Goal: Entertainment & Leisure: Browse casually

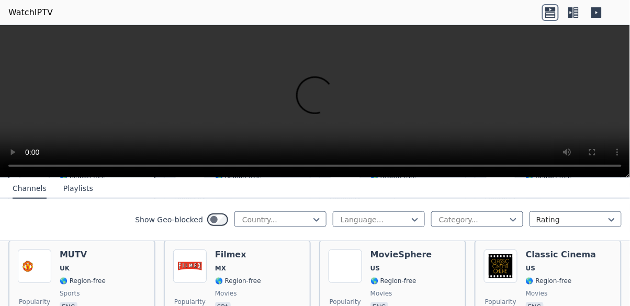
scroll to position [229, 0]
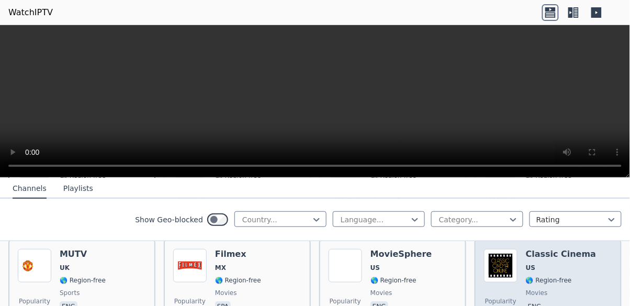
click at [546, 264] on span "US" at bounding box center [561, 268] width 71 height 8
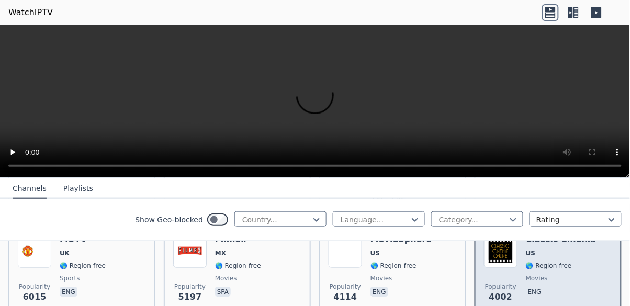
scroll to position [246, 0]
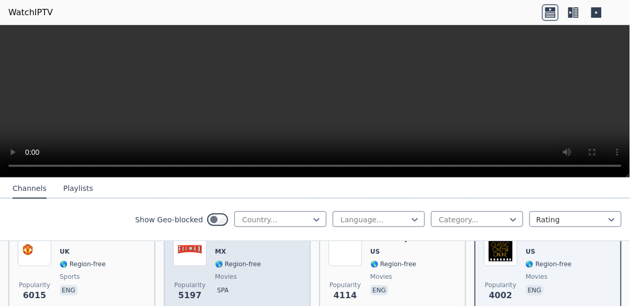
click at [236, 273] on span "movies" at bounding box center [238, 277] width 46 height 8
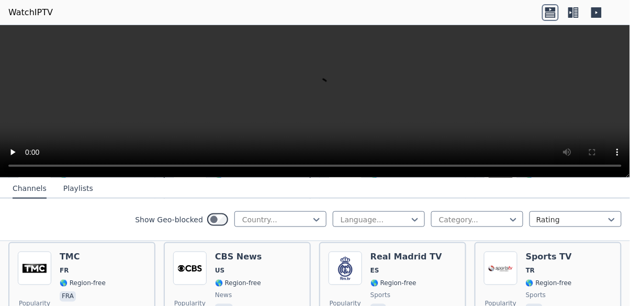
scroll to position [330, 0]
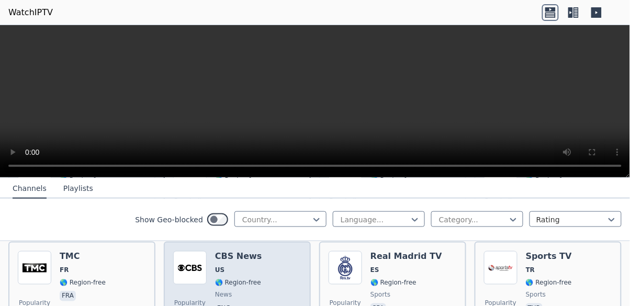
click at [254, 279] on span "🌎 Region-free" at bounding box center [238, 283] width 46 height 8
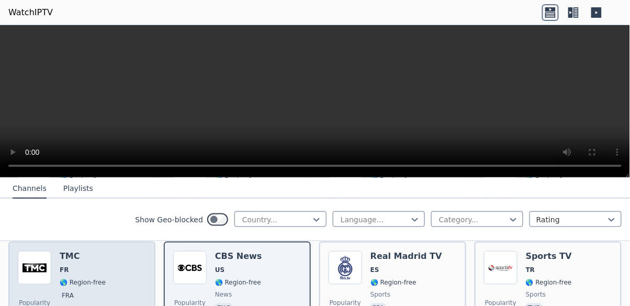
click at [85, 266] on span "FR" at bounding box center [83, 270] width 46 height 8
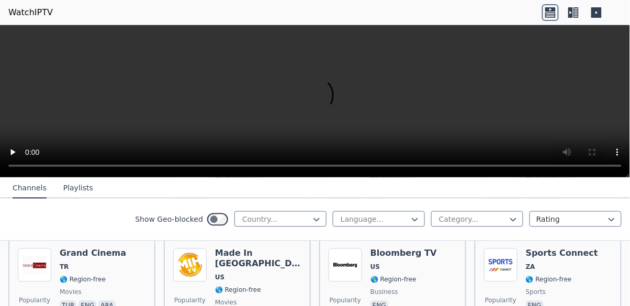
scroll to position [540, 0]
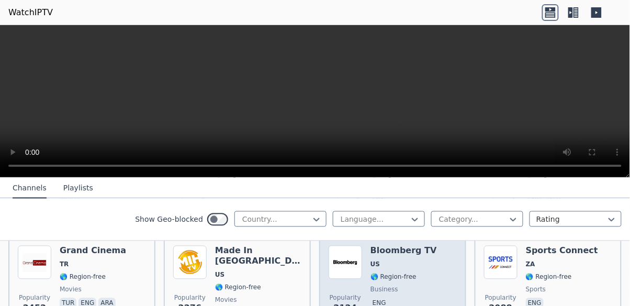
click at [392, 273] on span "🌎 Region-free" at bounding box center [394, 277] width 46 height 8
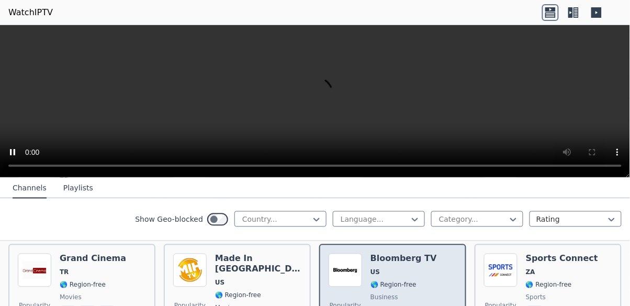
scroll to position [534, 0]
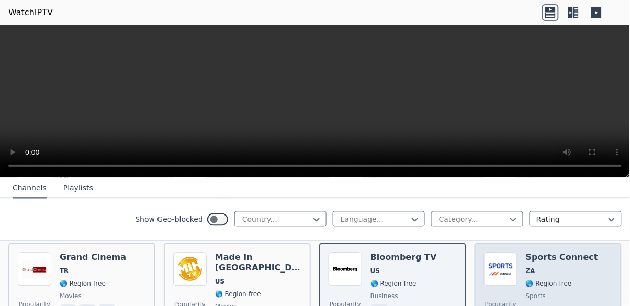
click at [539, 280] on div "Sports Connect ZA 🌎 Region-free sports eng" at bounding box center [562, 290] width 72 height 75
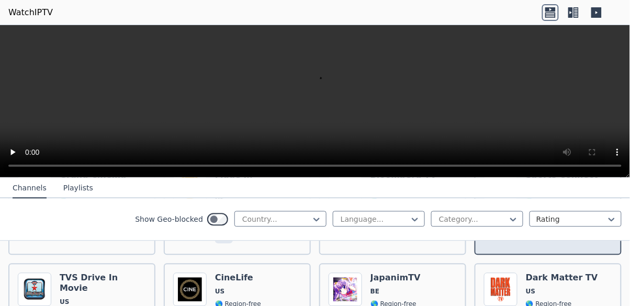
scroll to position [630, 0]
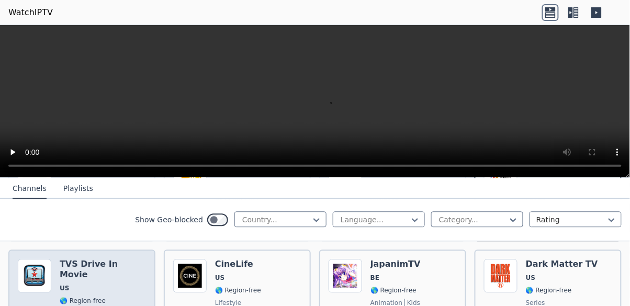
click at [101, 284] on span "US" at bounding box center [103, 288] width 86 height 8
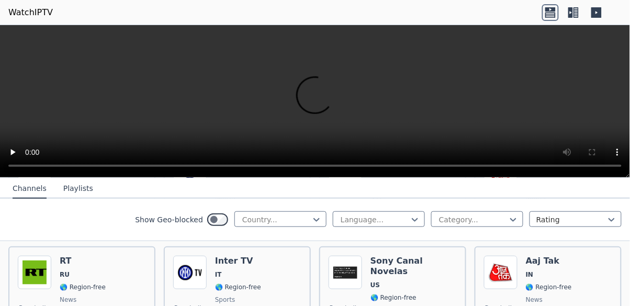
scroll to position [1149, 0]
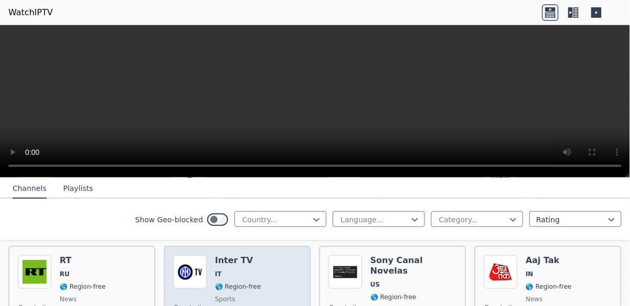
click at [235, 269] on div "Inter TV IT 🌎 Region-free sports ita" at bounding box center [238, 293] width 46 height 75
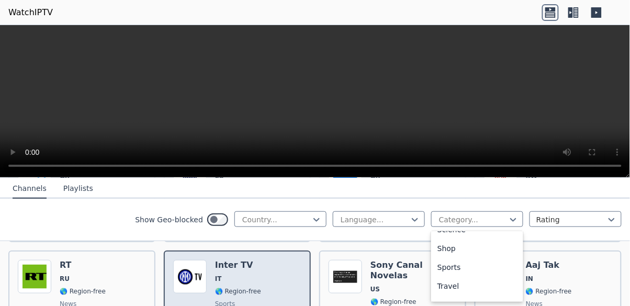
scroll to position [436, 0]
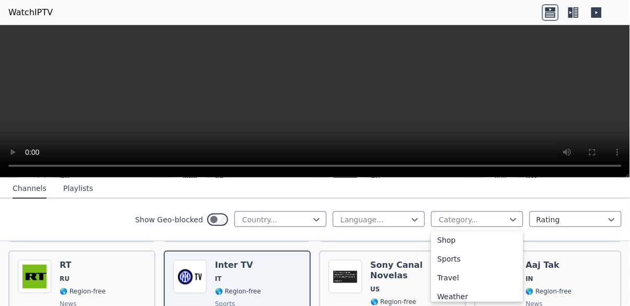
click at [460, 261] on div "Sports" at bounding box center [477, 259] width 92 height 19
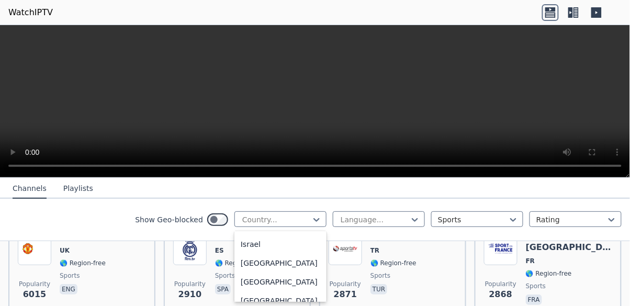
scroll to position [1715, 0]
click at [259, 272] on div "[GEOGRAPHIC_DATA]" at bounding box center [281, 262] width 92 height 19
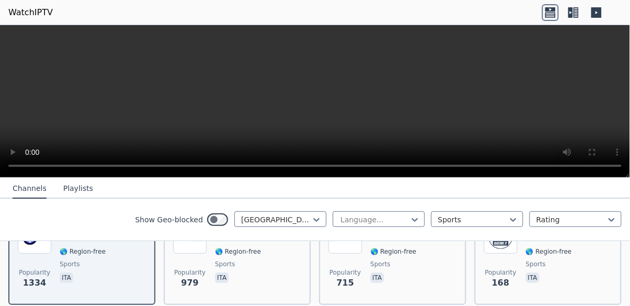
scroll to position [158, 0]
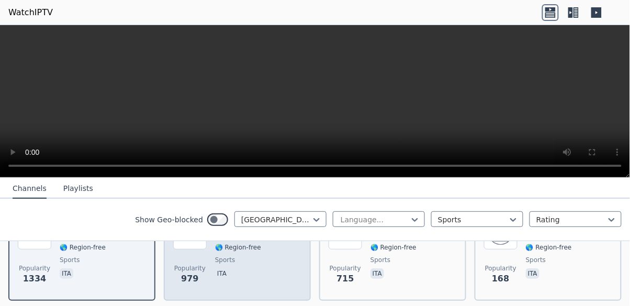
click at [245, 257] on div "Sportitalia IT 🌎 Region-free sports ita" at bounding box center [240, 253] width 50 height 75
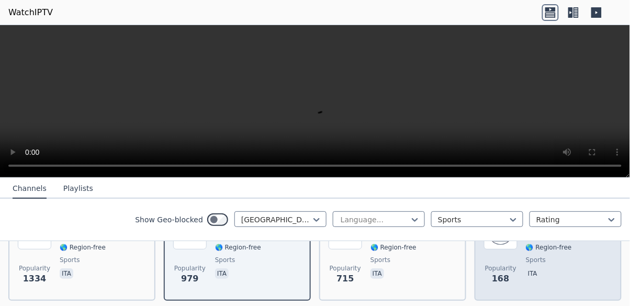
click at [620, 268] on div "Popularity 168 MadeinBO TV IT 🌎 Region-free sports ita" at bounding box center [548, 254] width 147 height 94
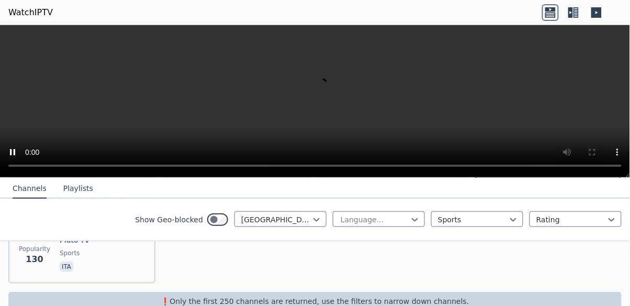
scroll to position [292, 0]
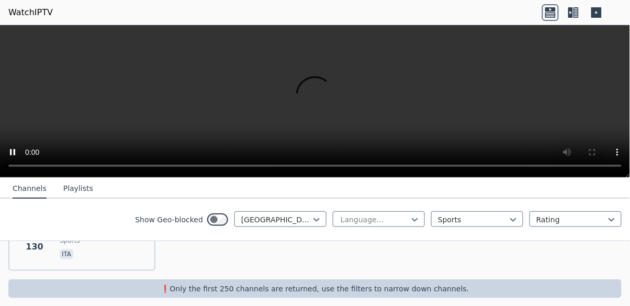
click at [580, 17] on icon at bounding box center [573, 12] width 17 height 17
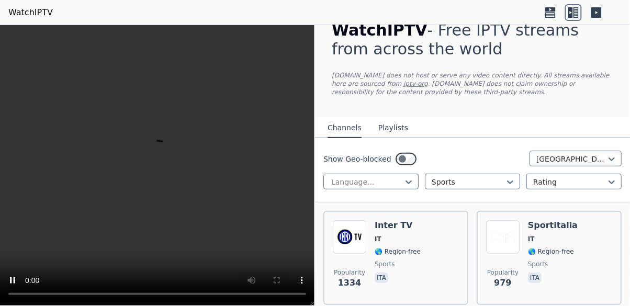
scroll to position [0, 0]
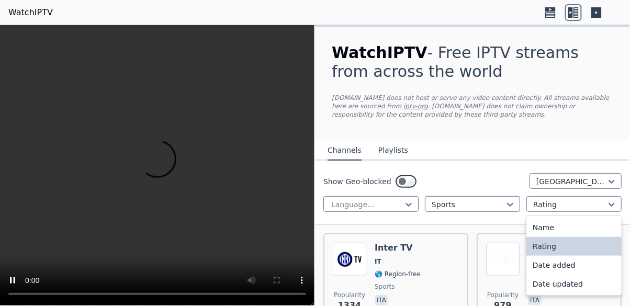
click at [554, 224] on div "Name" at bounding box center [574, 227] width 95 height 19
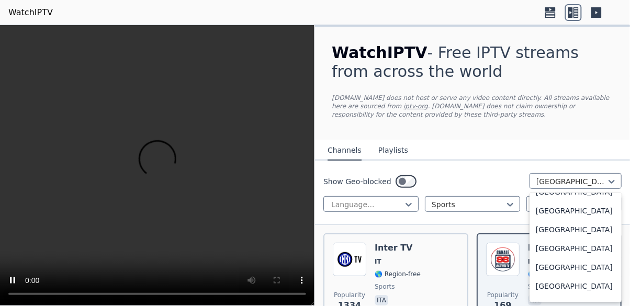
click at [350, 152] on button "Channels" at bounding box center [345, 151] width 34 height 20
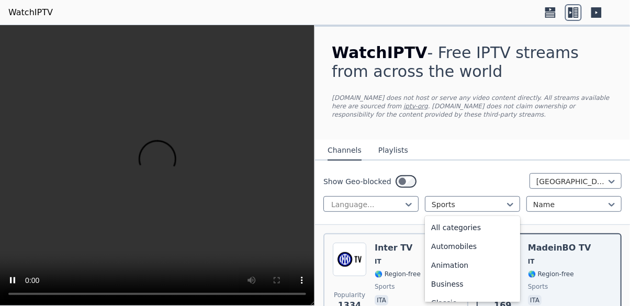
click at [460, 230] on div "All categories" at bounding box center [472, 227] width 95 height 19
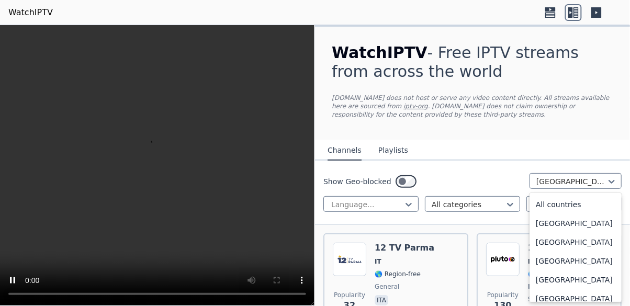
click at [562, 205] on div "All countries" at bounding box center [576, 204] width 92 height 19
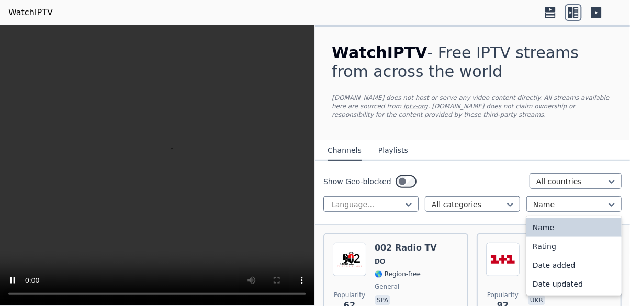
click at [497, 128] on div "WatchIPTV - Free IPTV streams from across the world [DOMAIN_NAME] does not host…" at bounding box center [472, 83] width 315 height 113
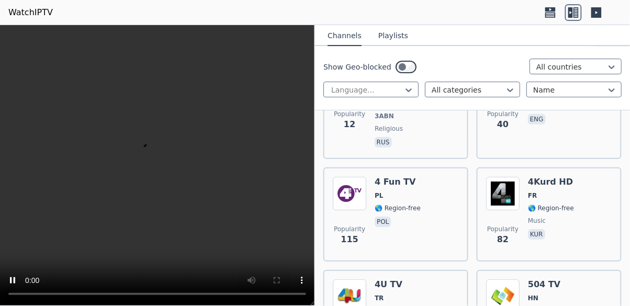
scroll to position [3475, 0]
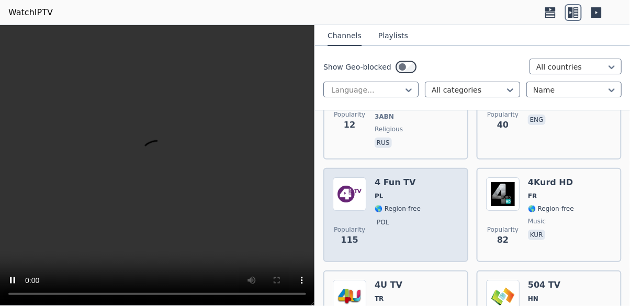
click at [409, 205] on span "🌎 Region-free" at bounding box center [398, 209] width 46 height 8
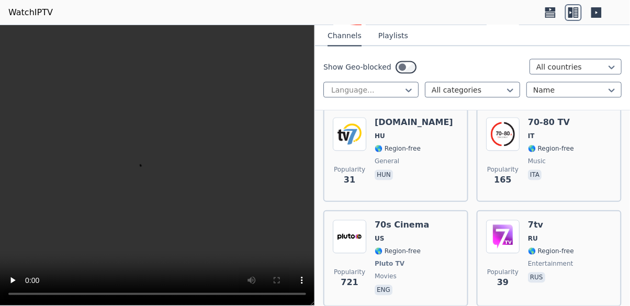
scroll to position [4052, 0]
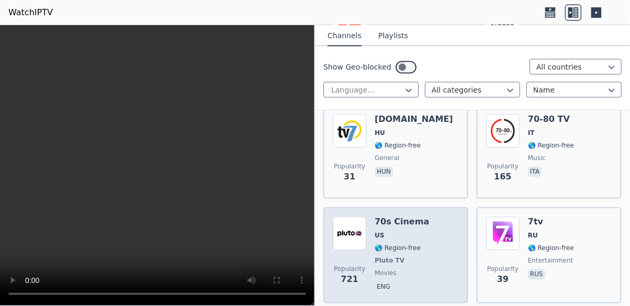
click at [398, 217] on div "70s Cinema US 🌎 Region-free Pluto TV movies eng" at bounding box center [402, 255] width 54 height 77
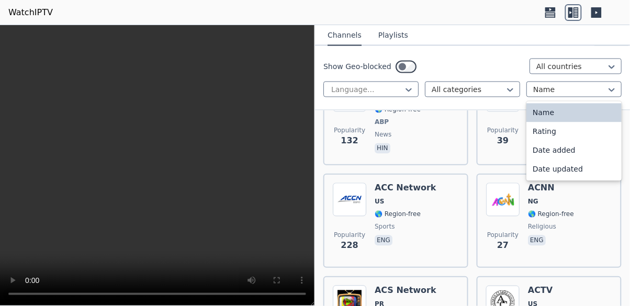
scroll to position [6692, 0]
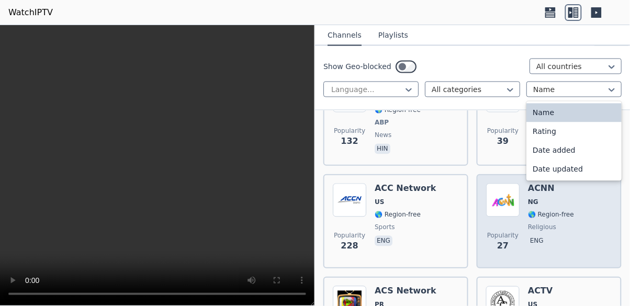
click at [498, 195] on div "Popularity 27 ACNN NG 🌎 Region-free religious eng" at bounding box center [549, 221] width 145 height 94
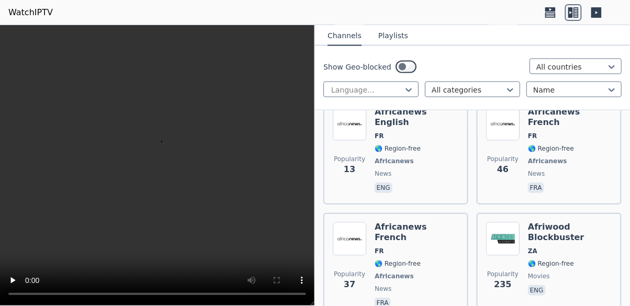
scroll to position [12905, 0]
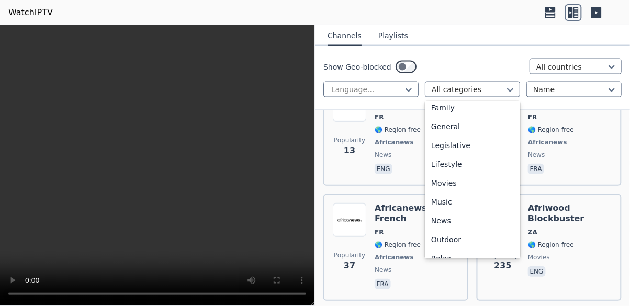
scroll to position [356, 0]
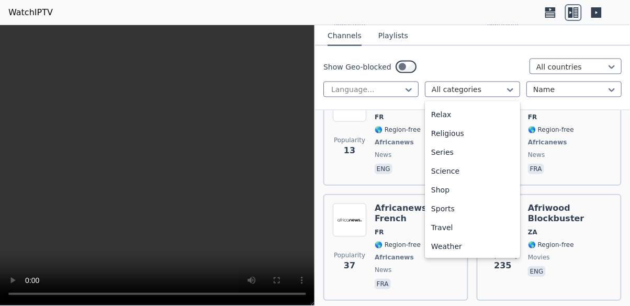
click at [451, 209] on div "Sports" at bounding box center [472, 209] width 95 height 19
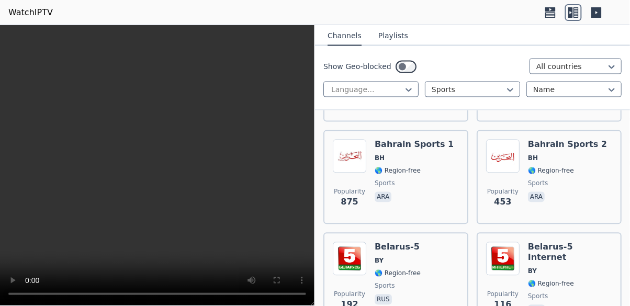
scroll to position [425, 0]
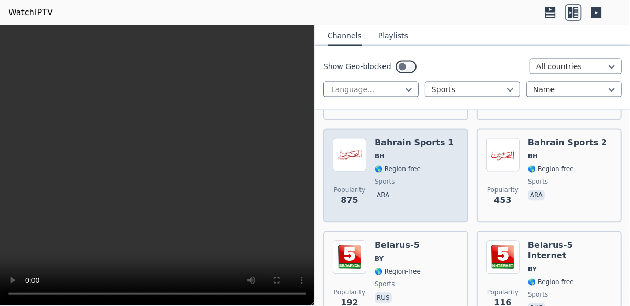
click at [386, 153] on span "BH" at bounding box center [414, 157] width 79 height 8
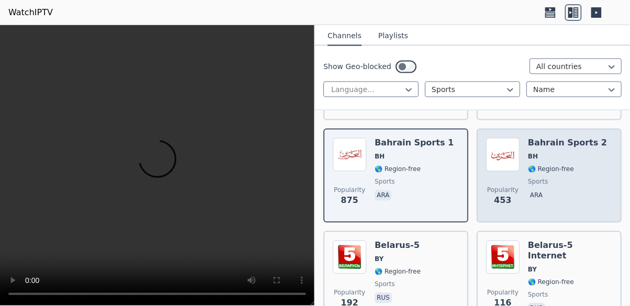
click at [538, 153] on div "Bahrain Sports 2 BH 🌎 Region-free sports ara" at bounding box center [567, 175] width 79 height 75
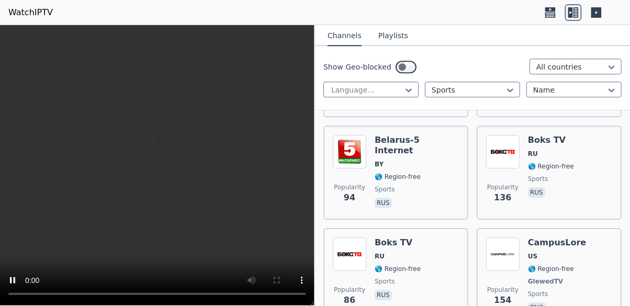
scroll to position [632, 0]
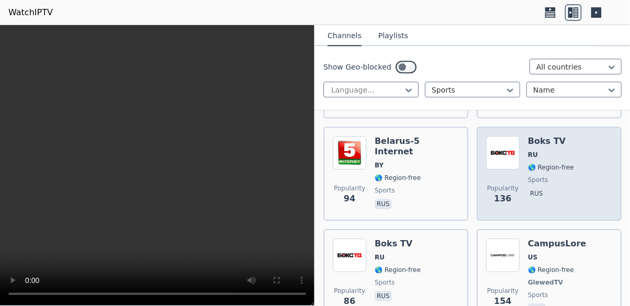
click at [539, 150] on div "Boks TV RU 🌎 Region-free sports rus" at bounding box center [551, 173] width 46 height 75
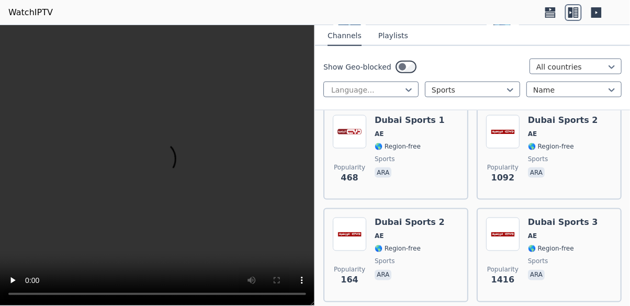
scroll to position [1164, 0]
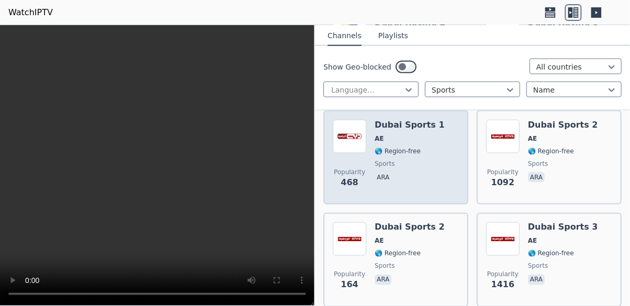
click at [404, 147] on span "🌎 Region-free" at bounding box center [398, 151] width 46 height 8
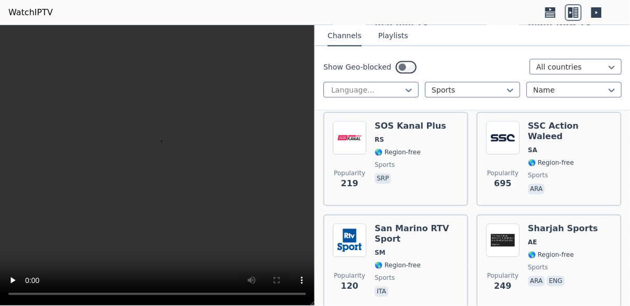
scroll to position [4046, 0]
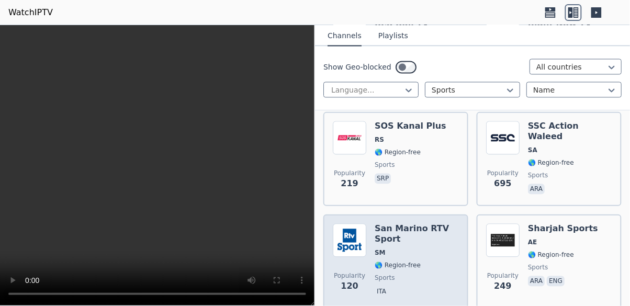
click at [398, 249] on span "SM" at bounding box center [417, 253] width 84 height 8
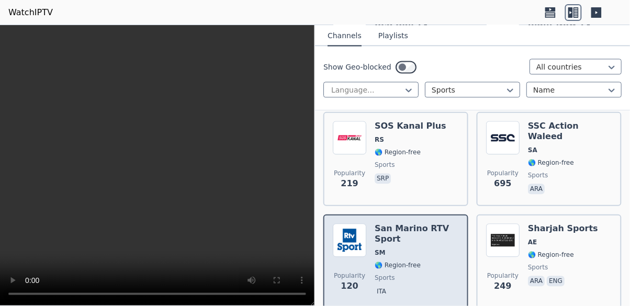
click at [402, 244] on div "San Marino RTV Sport SM 🌎 Region-free sports ita" at bounding box center [417, 261] width 84 height 75
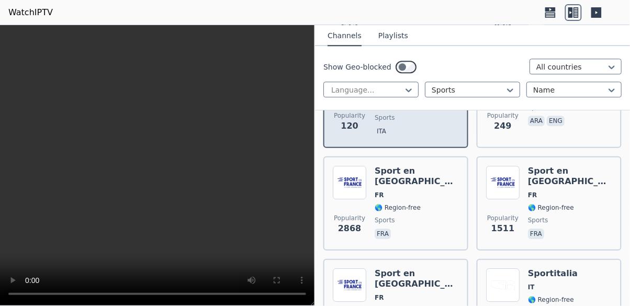
scroll to position [4208, 0]
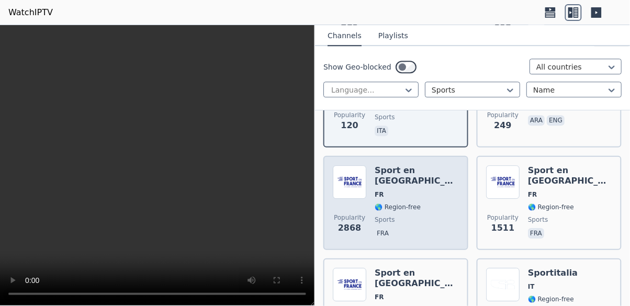
click at [397, 187] on div "Sport en [GEOGRAPHIC_DATA] FR 🌎 Region-free sports fra" at bounding box center [417, 202] width 84 height 75
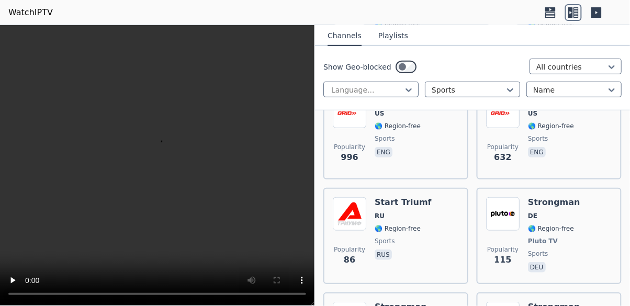
scroll to position [4591, 0]
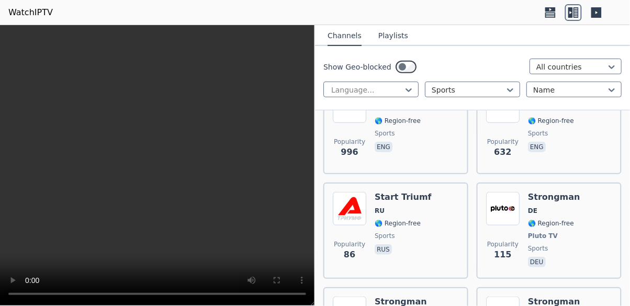
click at [437, 106] on div "Show Geo-blocked All countries Language... Sports Name" at bounding box center [472, 78] width 315 height 64
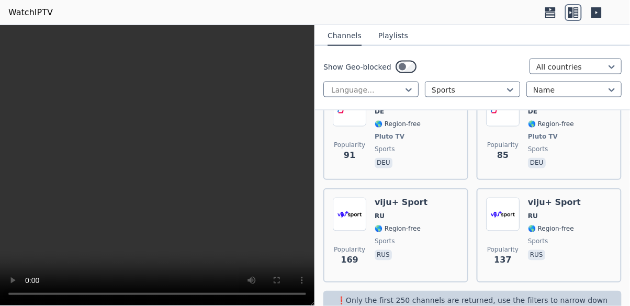
scroll to position [5728, 0]
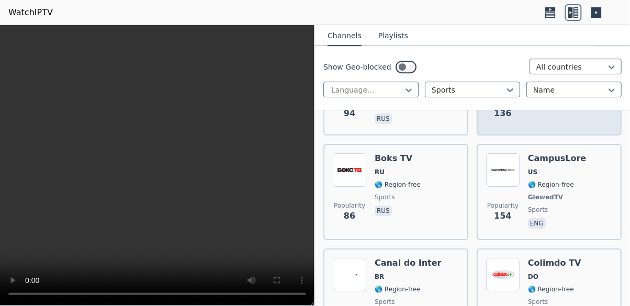
click at [485, 136] on div "Popularity 136 Boks TV RU 🌎 Region-free sports rus" at bounding box center [549, 88] width 145 height 94
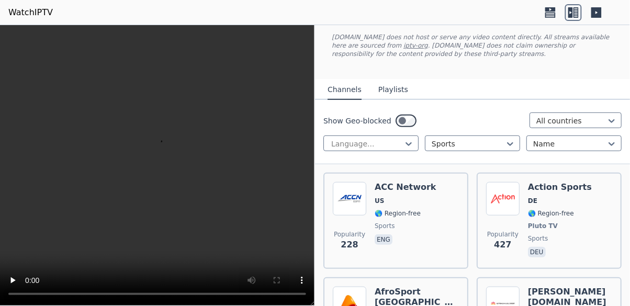
scroll to position [0, 0]
